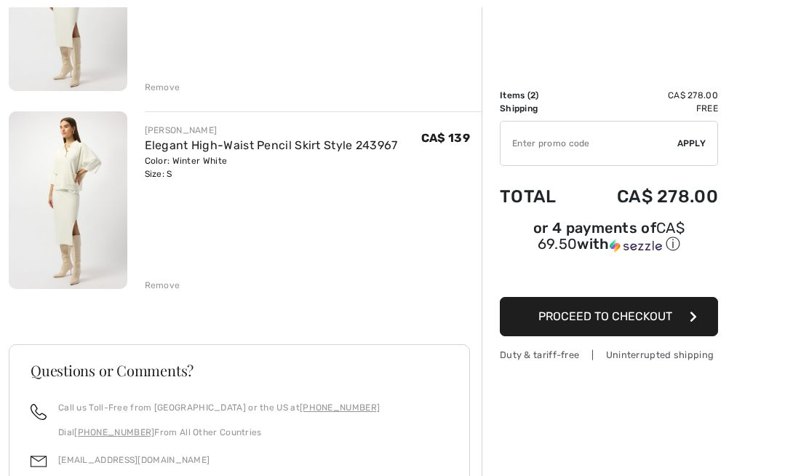
scroll to position [276, 0]
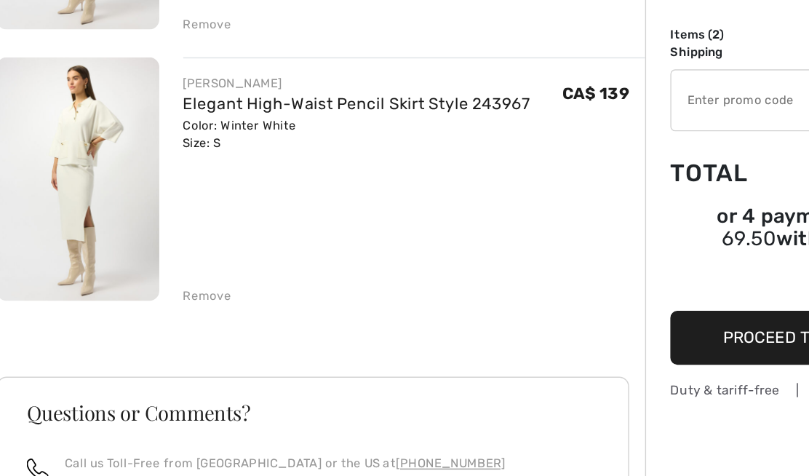
click at [145, 279] on div "Remove" at bounding box center [163, 285] width 36 height 13
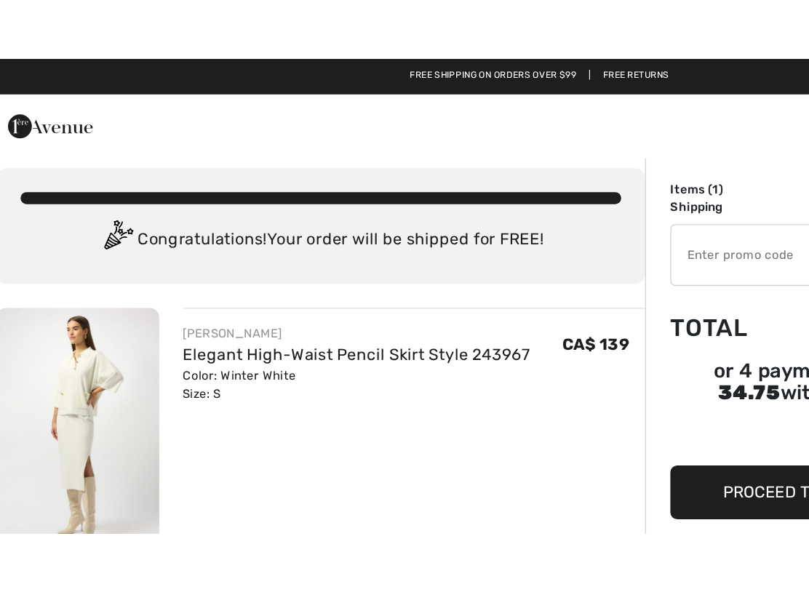
scroll to position [0, 0]
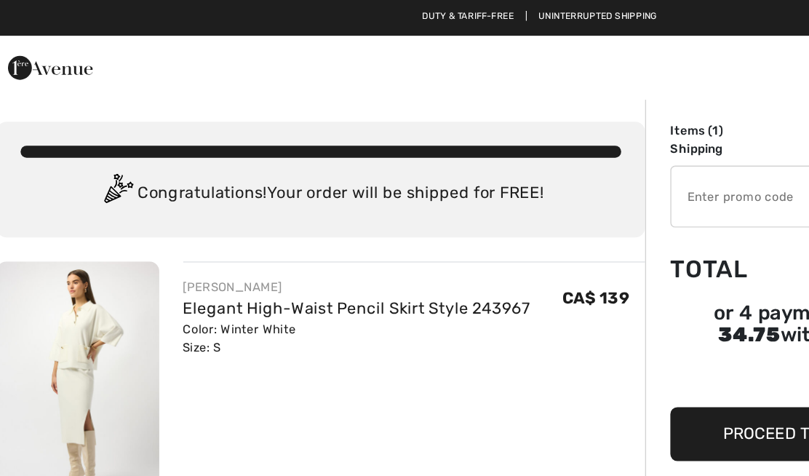
checkbox input "true"
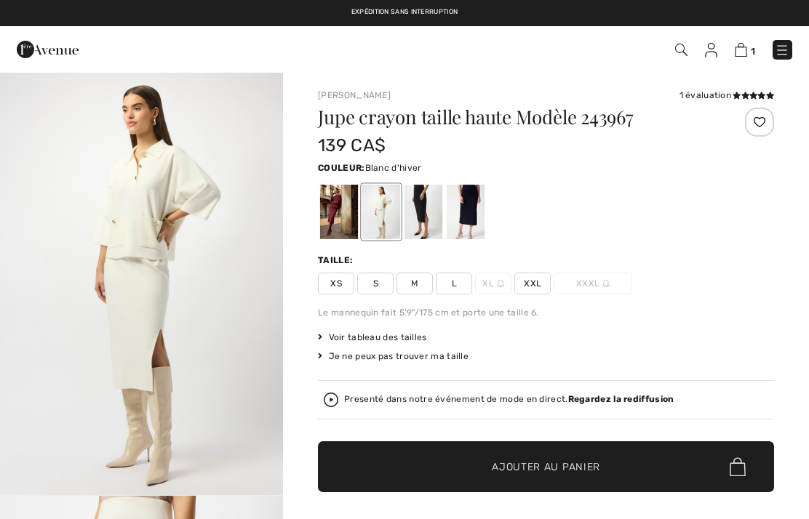
checkbox input "true"
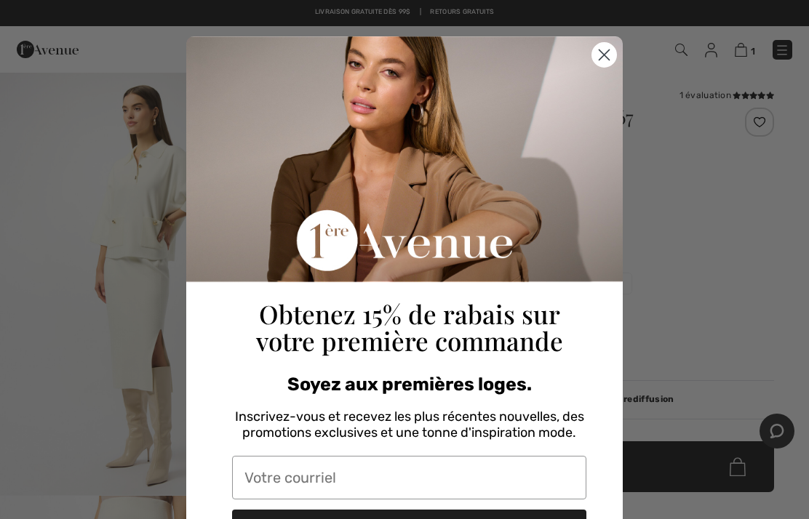
click at [268, 470] on input "Votre courriel" at bounding box center [409, 478] width 354 height 44
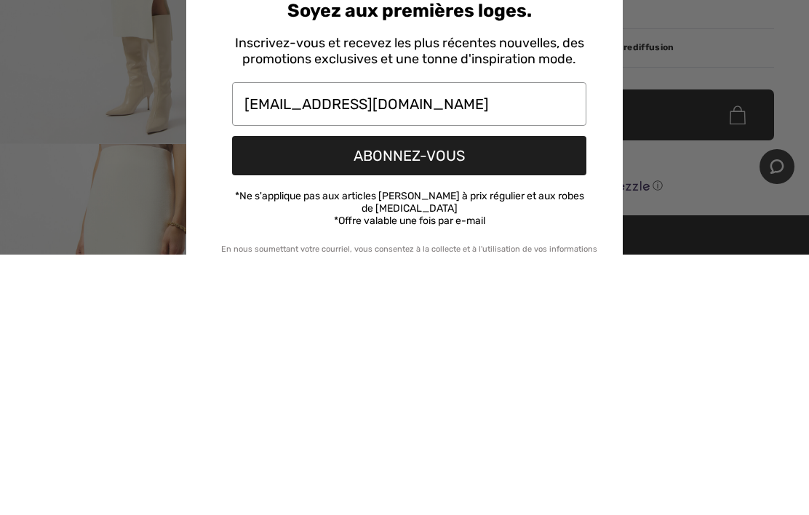
scroll to position [113, 0]
type input "[EMAIL_ADDRESS][DOMAIN_NAME]"
click at [286, 396] on button "ABONNEZ-VOUS" at bounding box center [409, 415] width 354 height 39
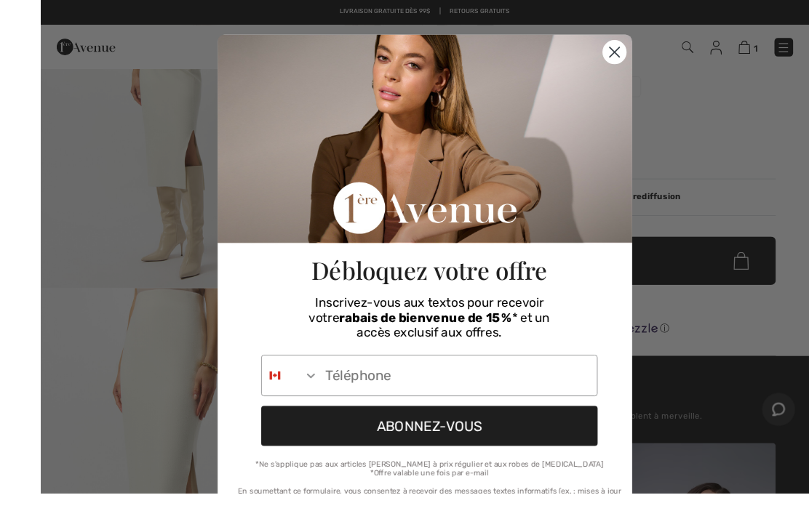
scroll to position [237, 0]
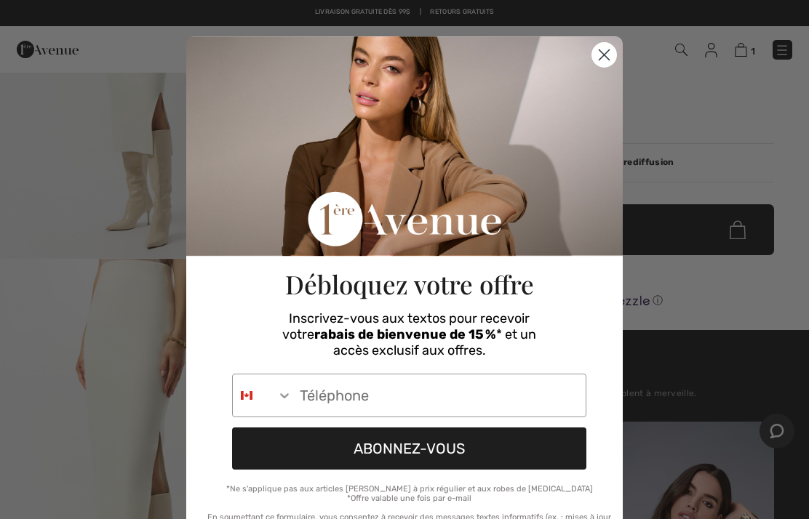
click at [611, 51] on circle "Close dialog" at bounding box center [604, 55] width 24 height 24
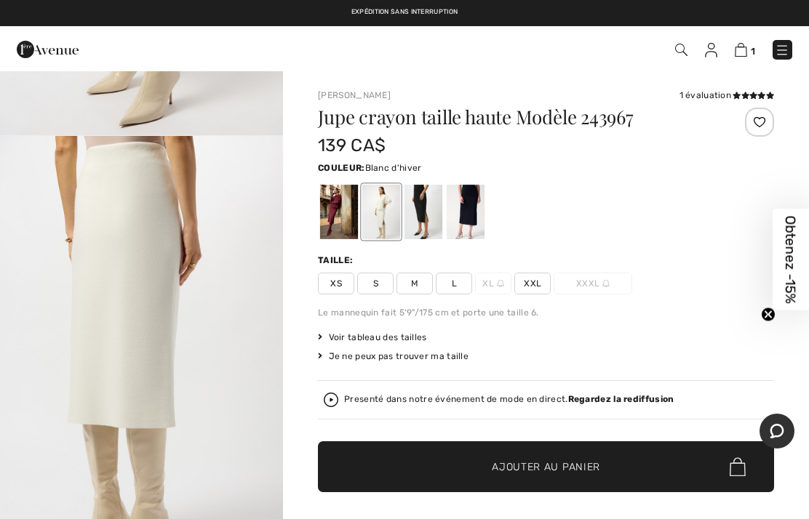
scroll to position [802, 0]
